Goal: Obtain resource: Obtain resource

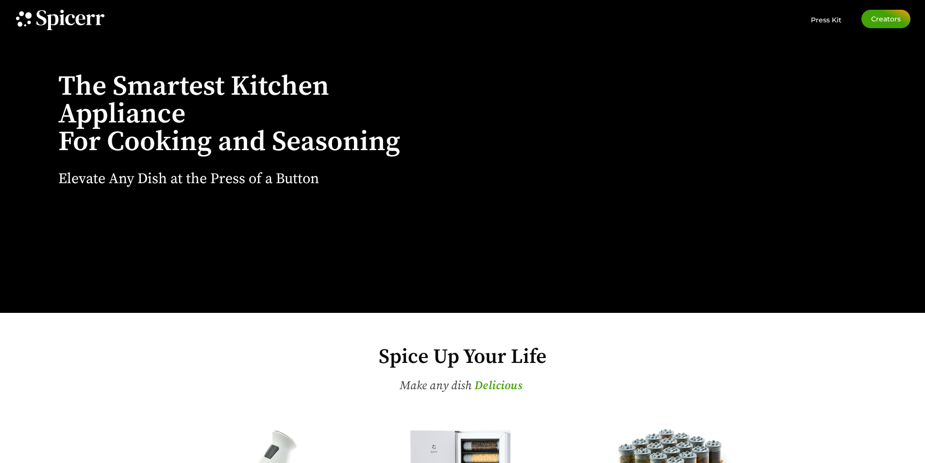
scroll to position [97, 0]
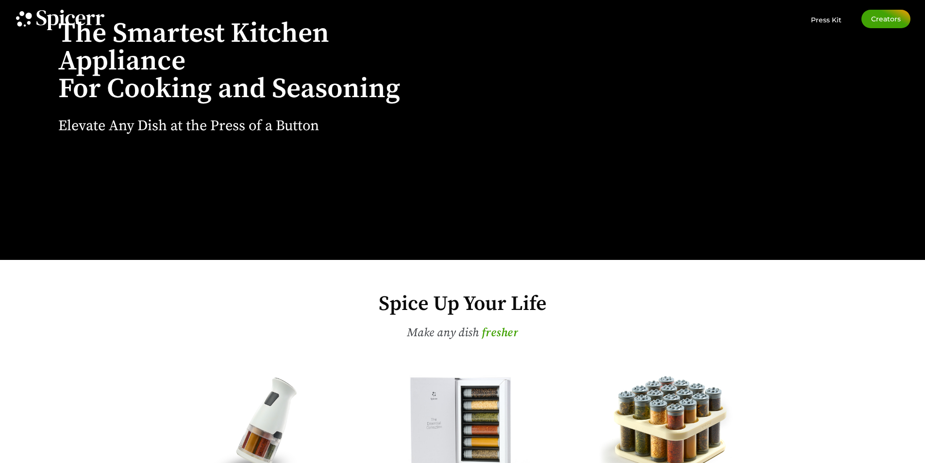
click at [824, 299] on div "Spice Up Your Life Make any dish t a s t i e r D e l i c i o u s f r e s h e r …" at bounding box center [462, 431] width 925 height 343
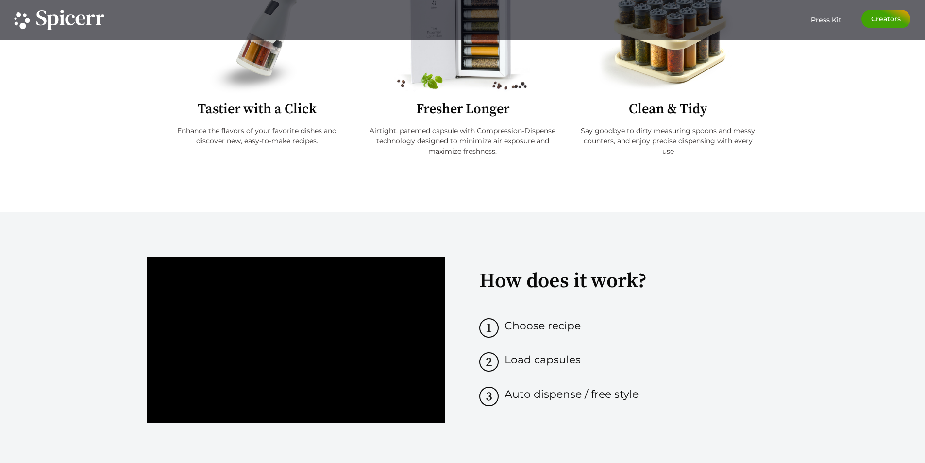
scroll to position [583, 0]
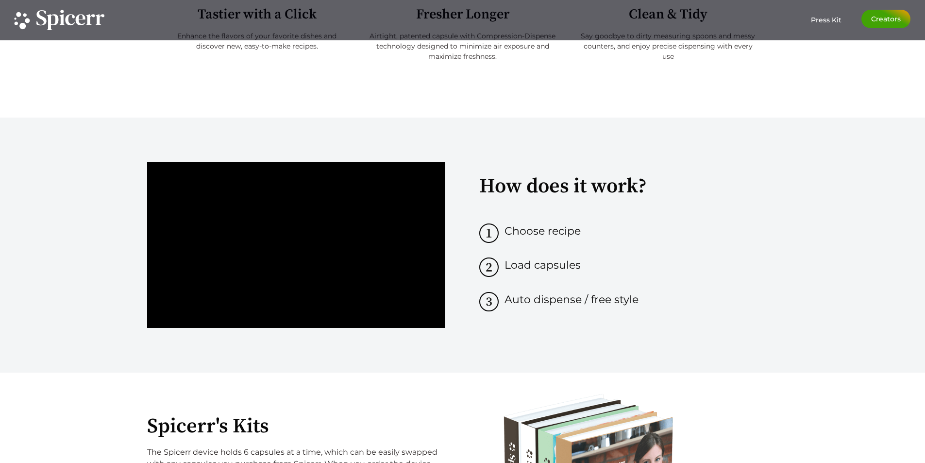
click at [848, 168] on div "How does it work? .cls-1 { fill: #1d1d1b; } Choose recipe .cls-1 { fill: #1d1d1…" at bounding box center [462, 245] width 925 height 255
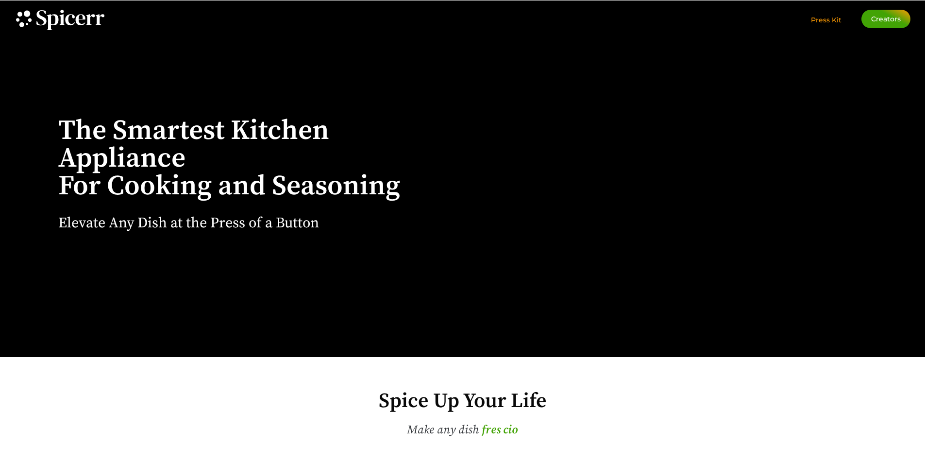
click at [826, 20] on span "Press Kit" at bounding box center [826, 20] width 31 height 9
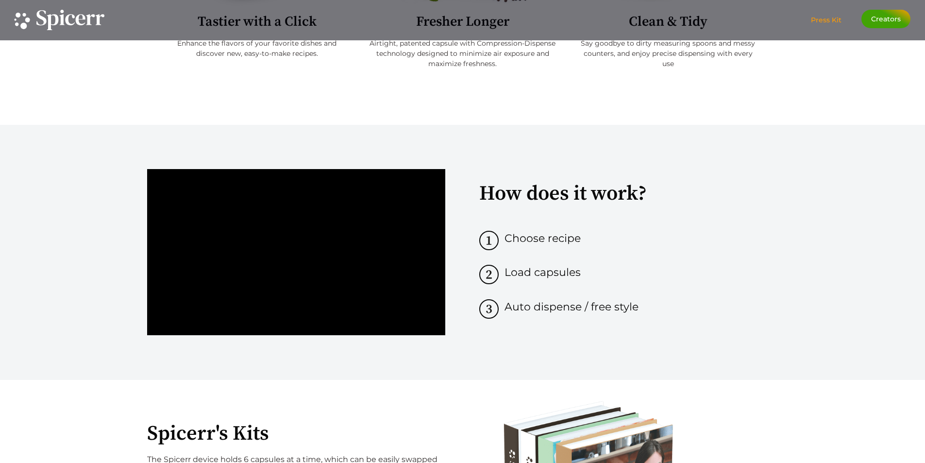
scroll to position [583, 0]
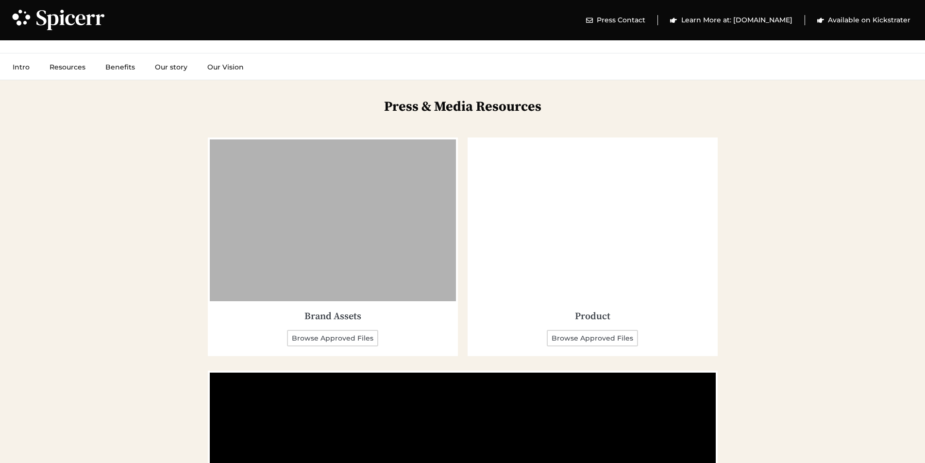
scroll to position [1408, 0]
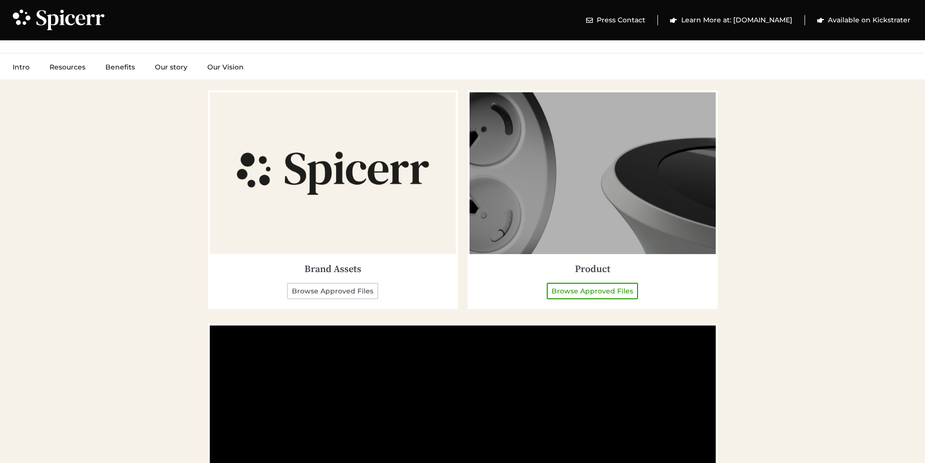
click at [564, 293] on link "Browse Approved Files" at bounding box center [592, 291] width 91 height 17
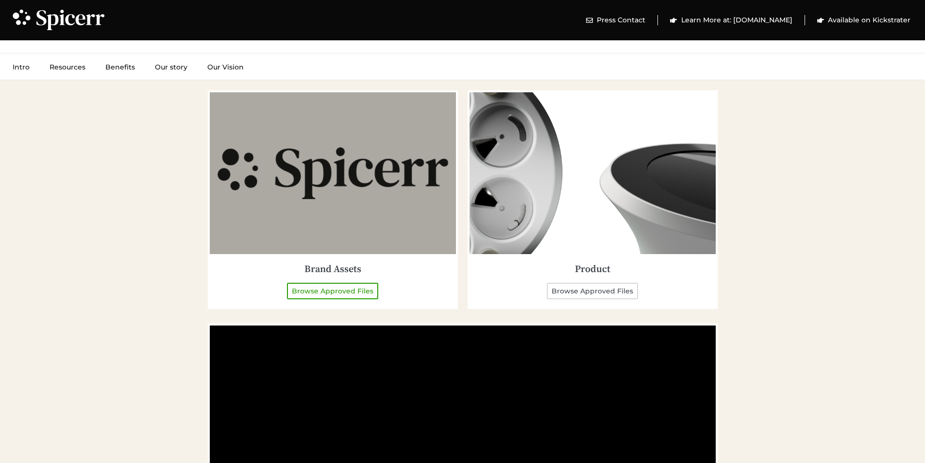
click at [322, 292] on link "Browse Approved Files" at bounding box center [332, 291] width 91 height 17
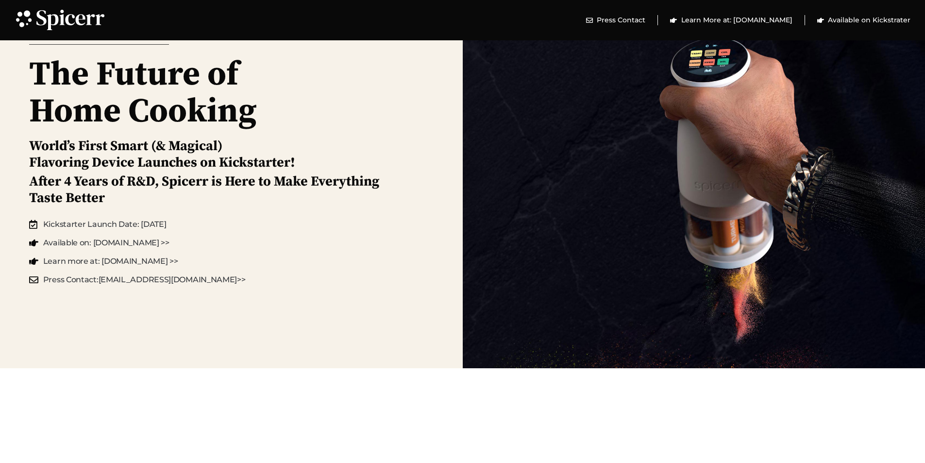
scroll to position [0, 0]
